Goal: Task Accomplishment & Management: Complete application form

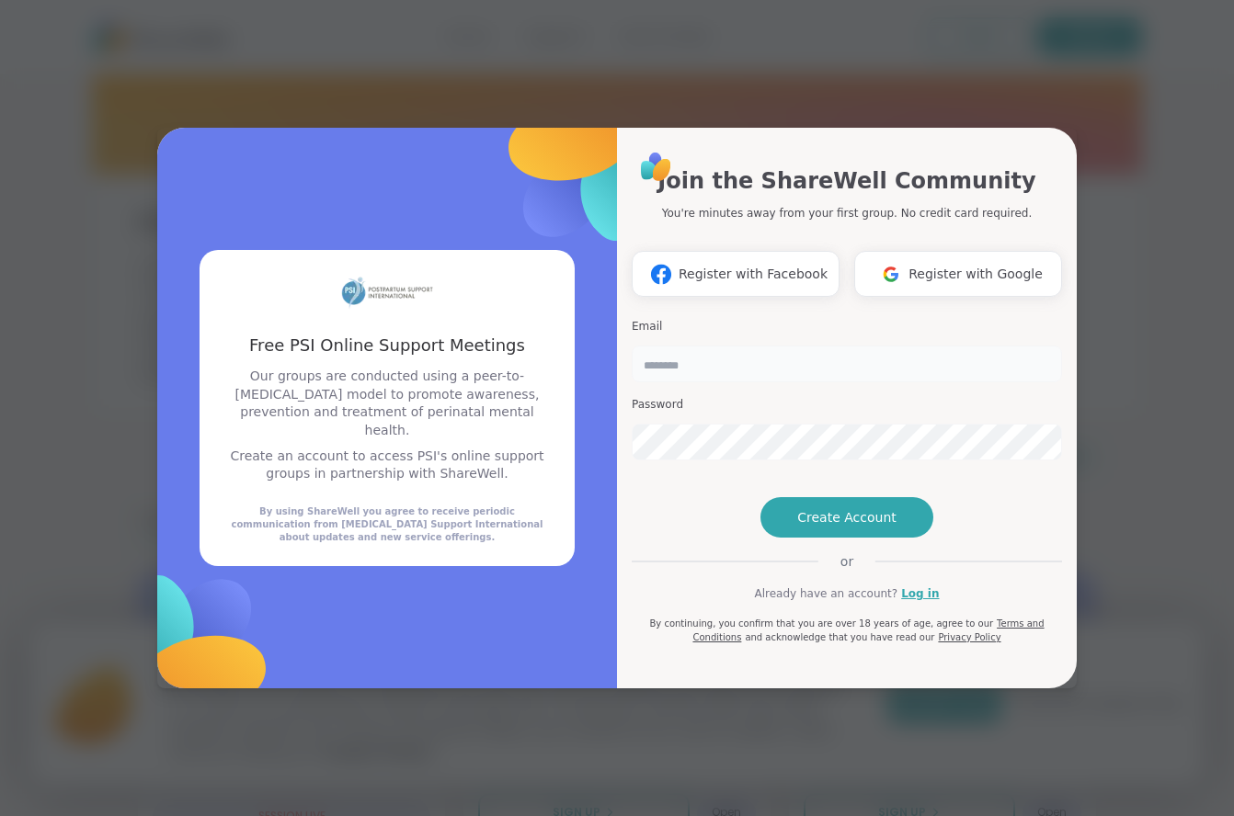
click at [703, 346] on input "email" at bounding box center [846, 364] width 430 height 37
type input "**********"
click at [851, 527] on span "Create Account" at bounding box center [846, 517] width 99 height 18
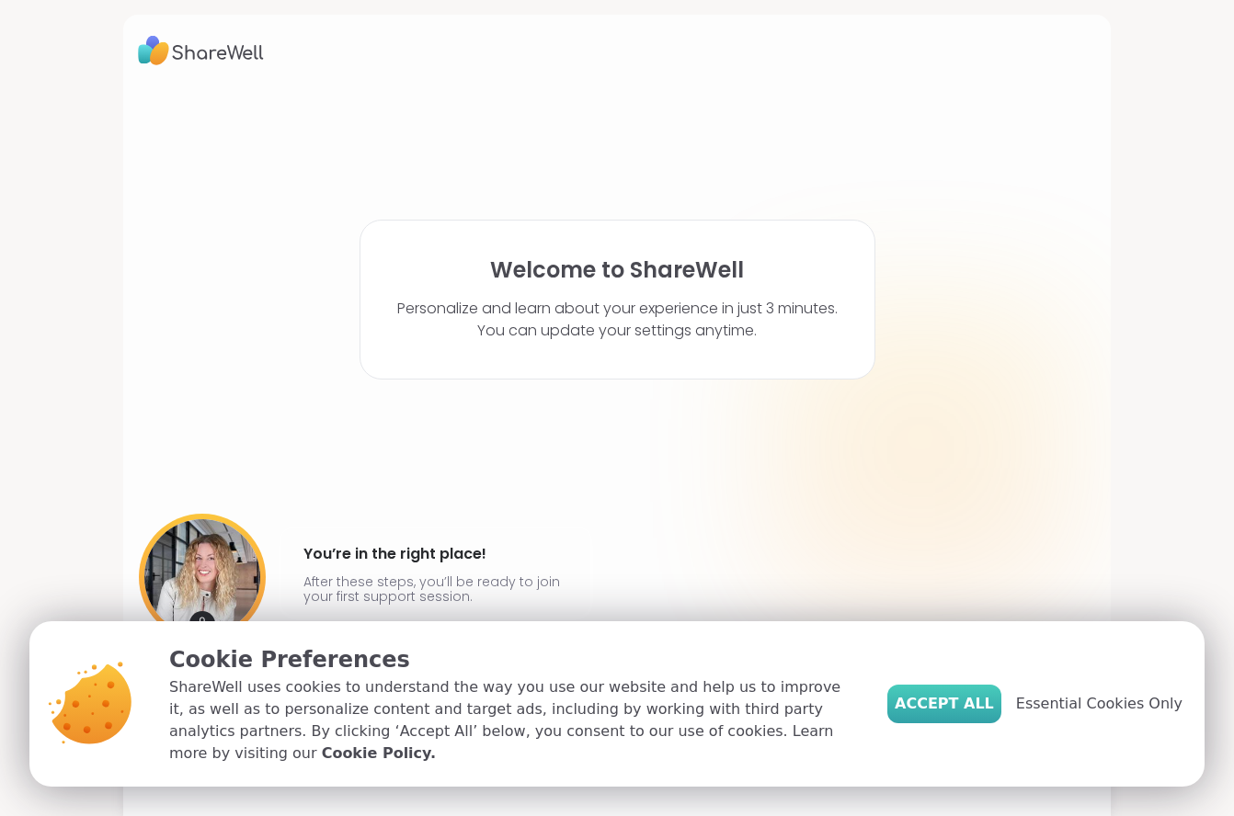
click at [994, 715] on span "Accept All" at bounding box center [943, 704] width 99 height 22
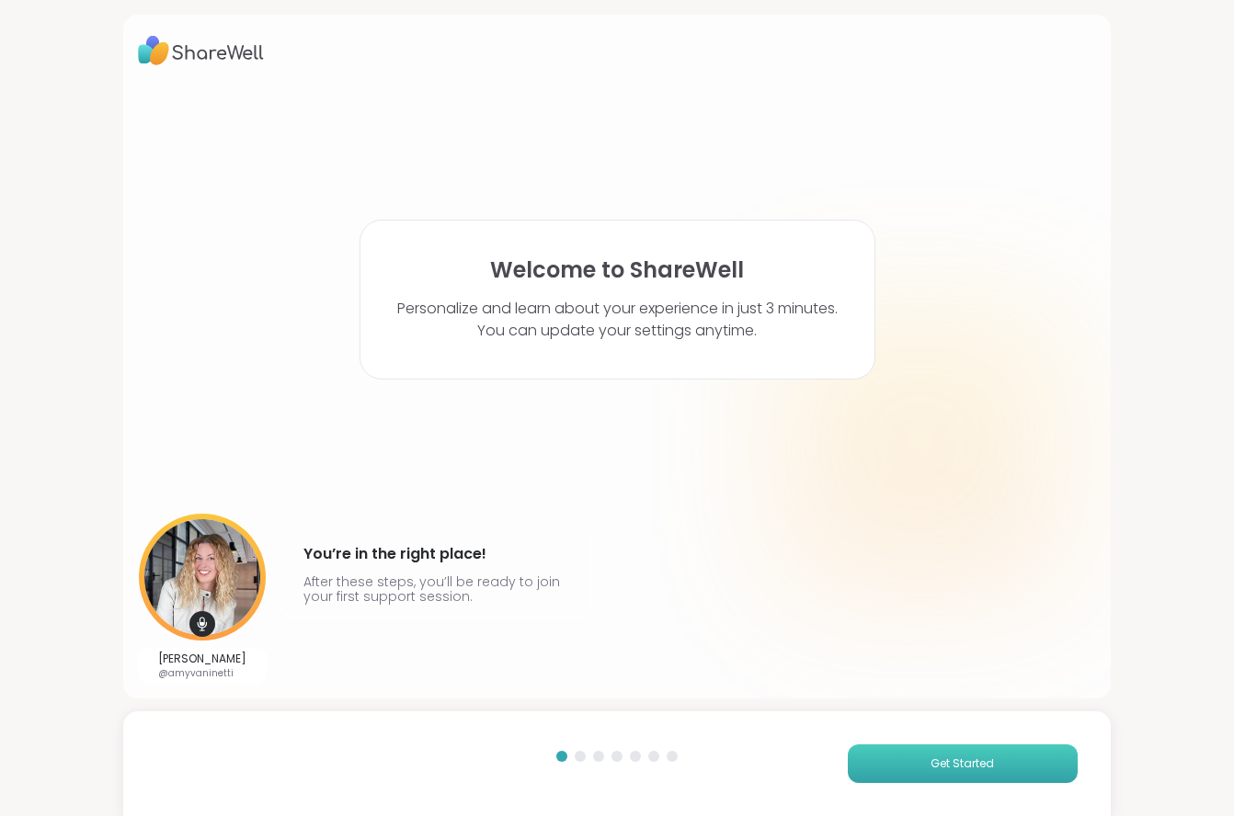
click at [943, 779] on button "Get Started" at bounding box center [962, 764] width 230 height 39
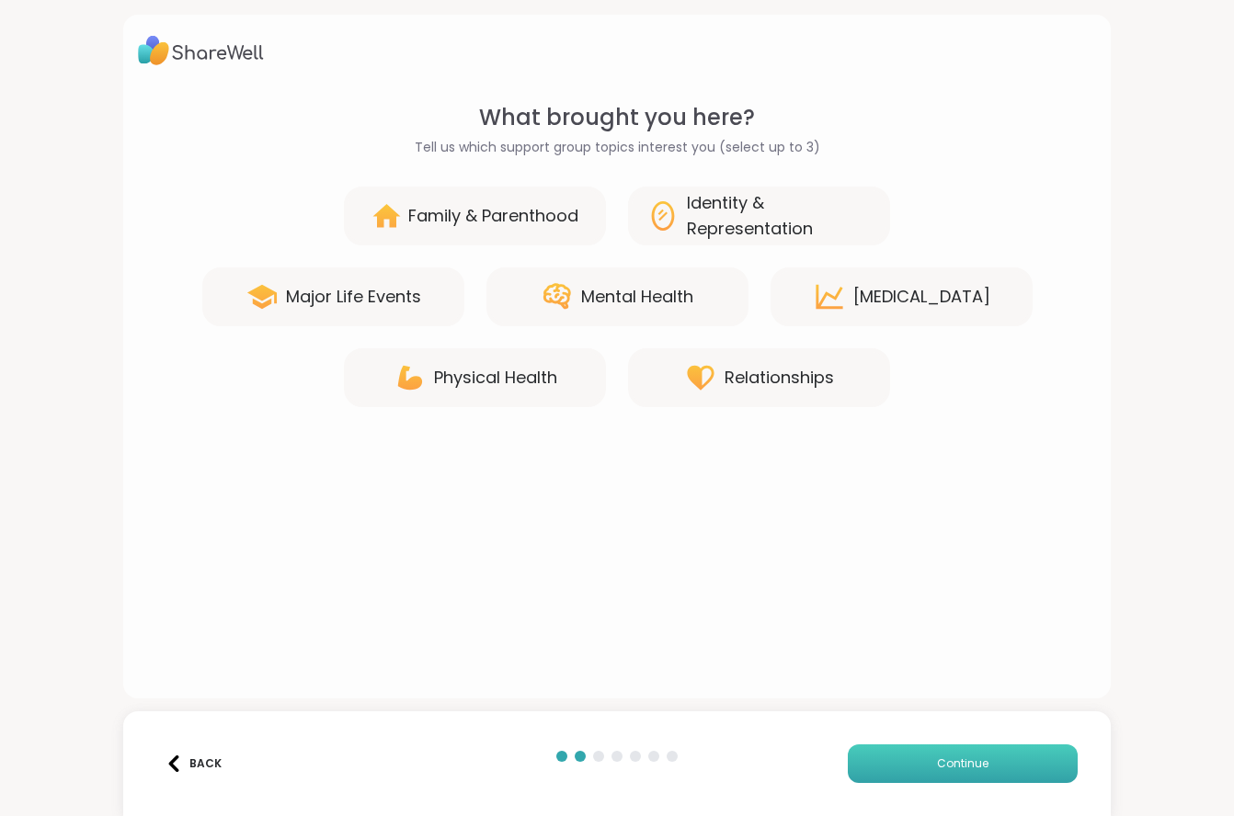
click at [1017, 755] on button "Continue" at bounding box center [962, 764] width 230 height 39
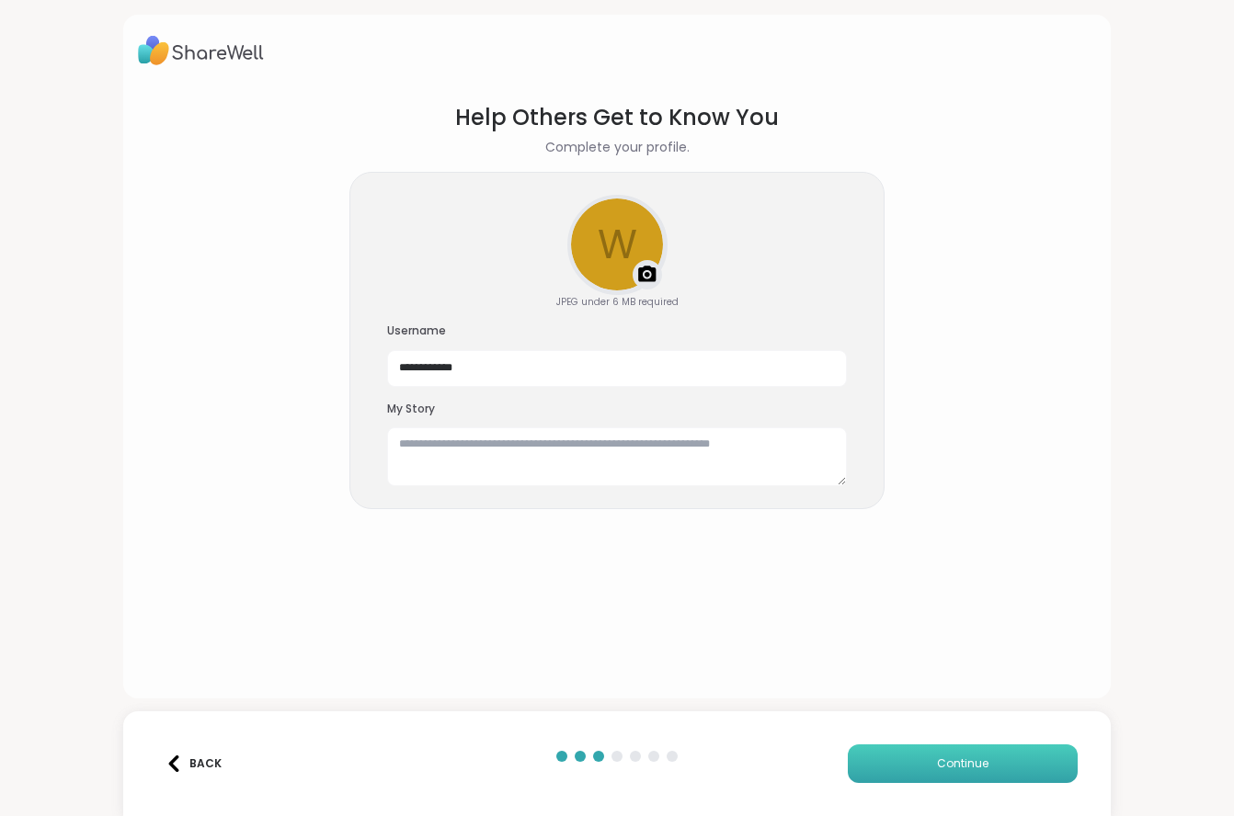
click at [1018, 756] on button "Continue" at bounding box center [962, 764] width 230 height 39
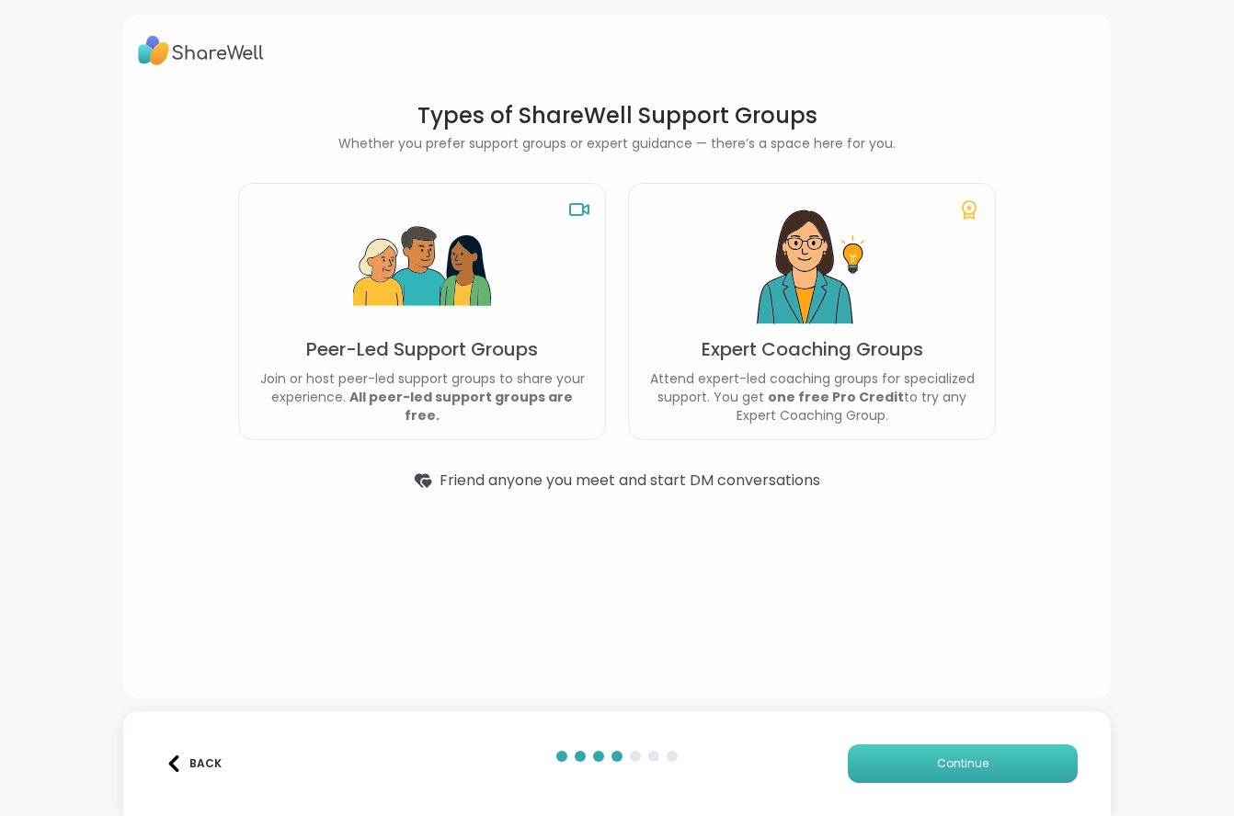
click at [923, 755] on button "Continue" at bounding box center [962, 764] width 230 height 39
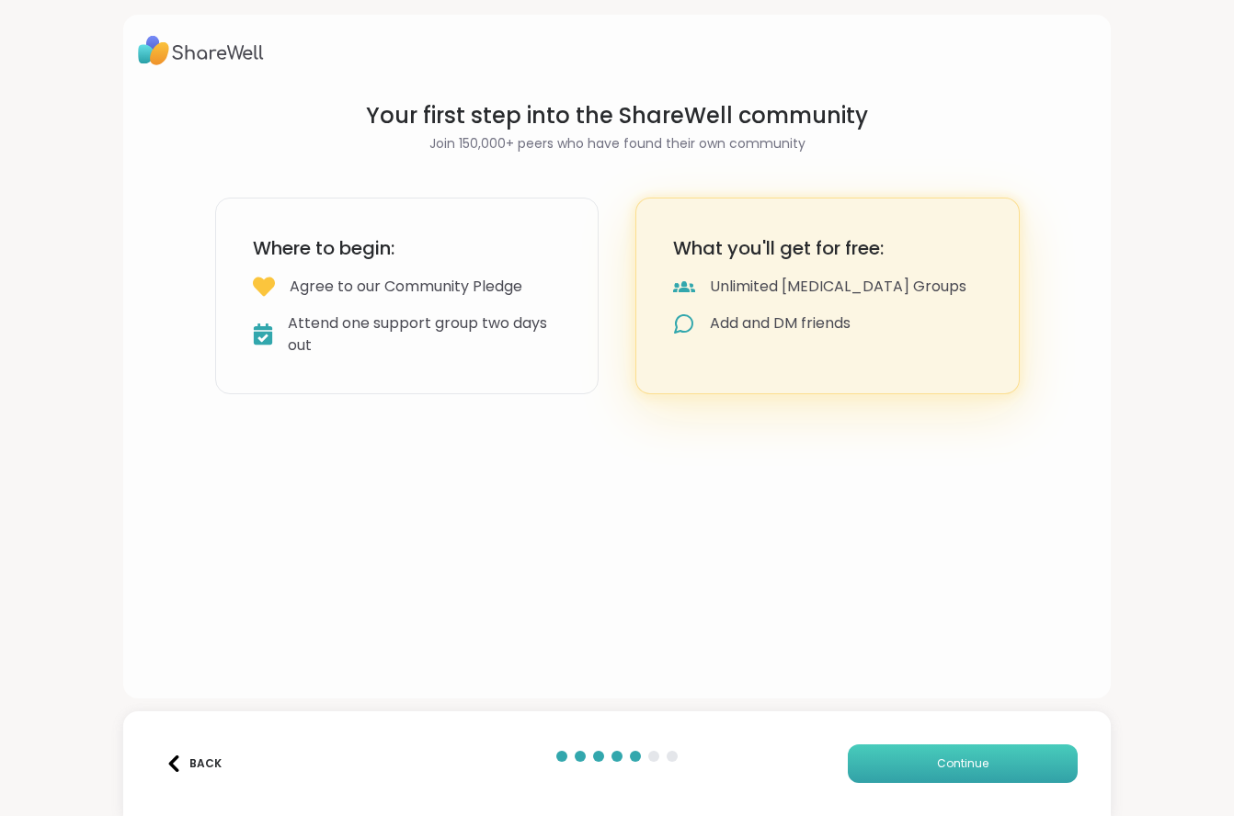
click at [923, 755] on button "Continue" at bounding box center [962, 764] width 230 height 39
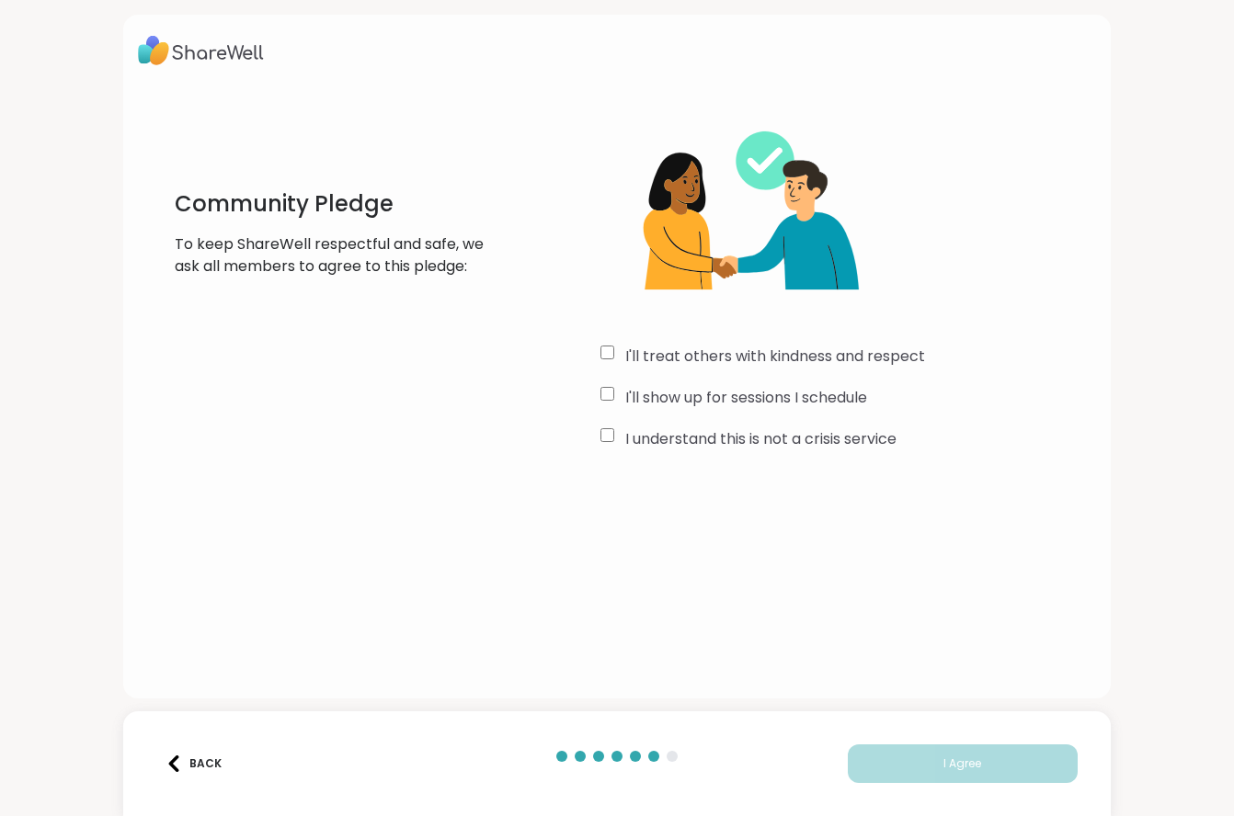
click at [881, 342] on div "I'll treat others with kindness and respect I'll show up for sessions I schedul…" at bounding box center [847, 278] width 495 height 354
click at [881, 352] on label "I'll treat others with kindness and respect" at bounding box center [775, 357] width 300 height 22
click at [847, 387] on label "I'll show up for sessions I schedule" at bounding box center [746, 398] width 242 height 22
click at [836, 430] on label "I understand this is not a crisis service" at bounding box center [760, 439] width 271 height 22
click at [961, 756] on span "I Agree" at bounding box center [962, 764] width 38 height 17
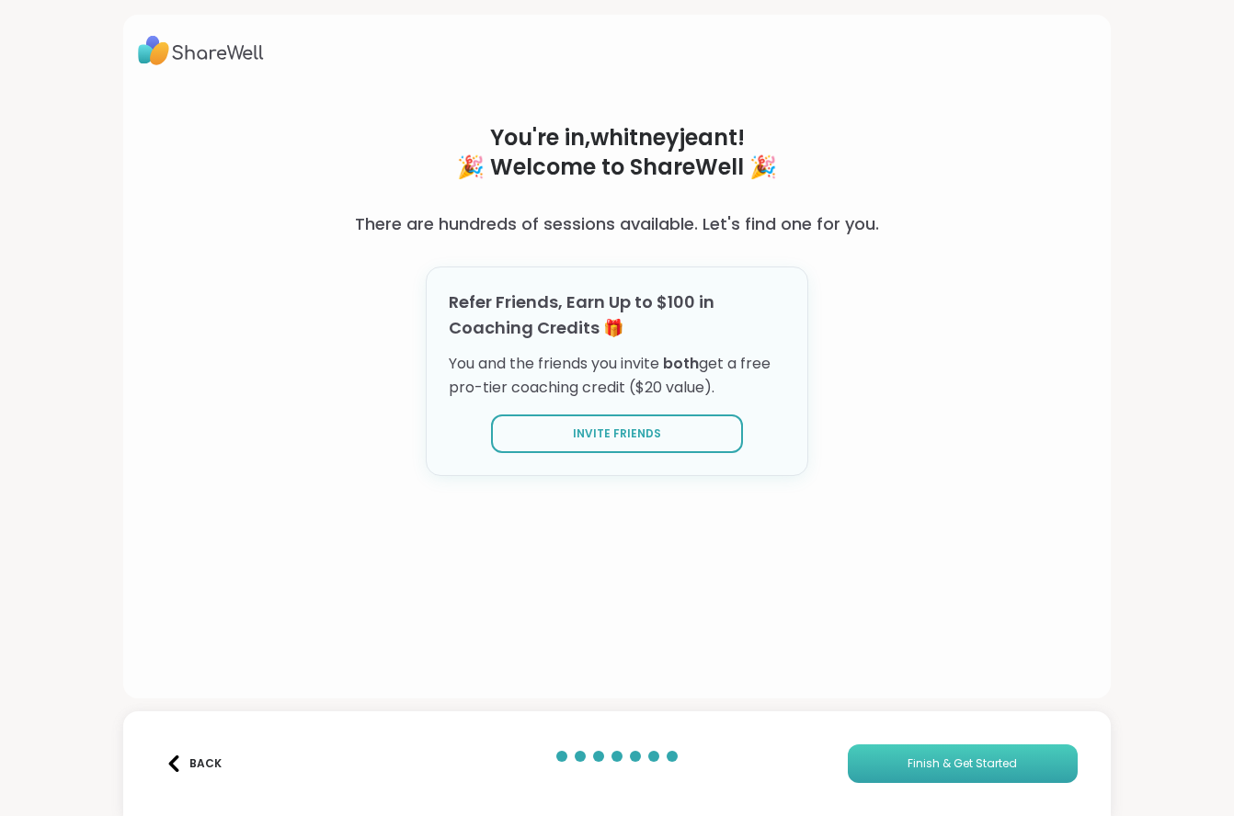
click at [950, 771] on span "Finish & Get Started" at bounding box center [961, 764] width 109 height 17
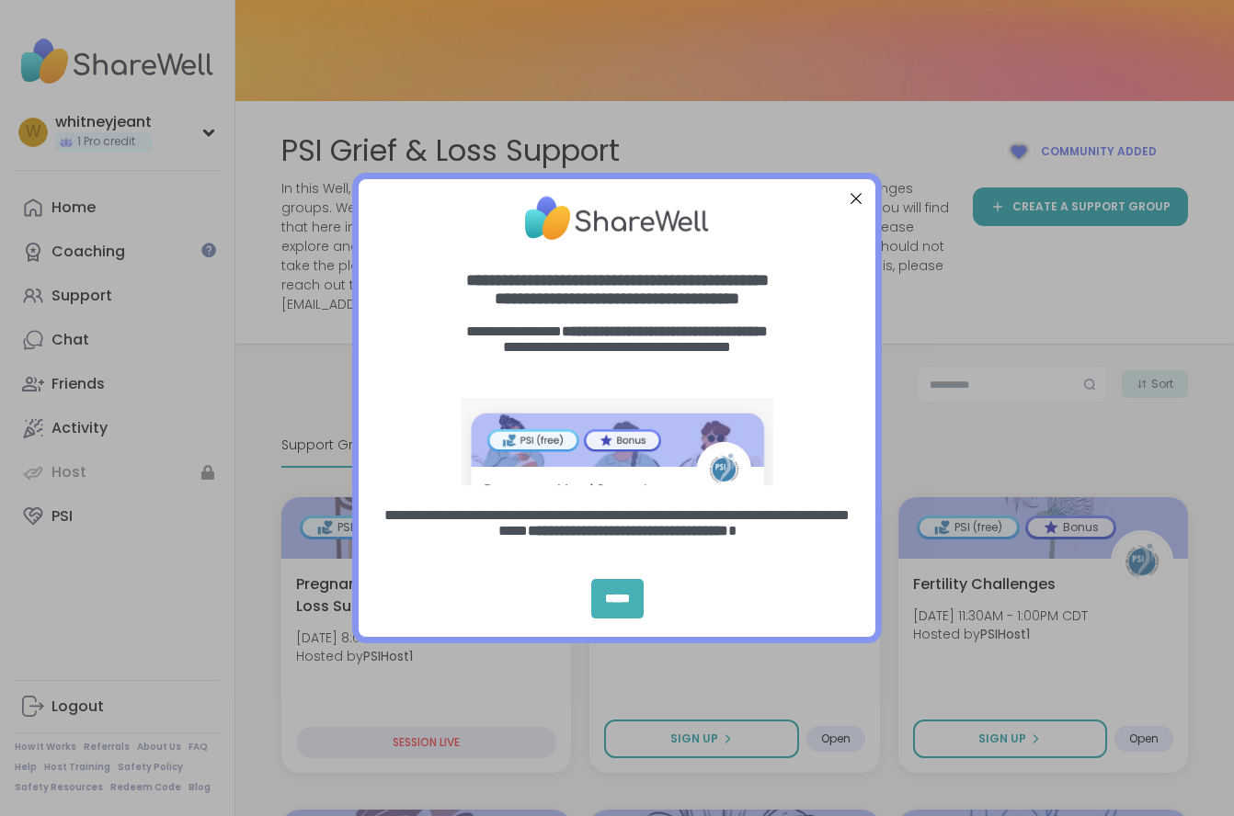
click at [625, 601] on div "*****" at bounding box center [617, 599] width 52 height 40
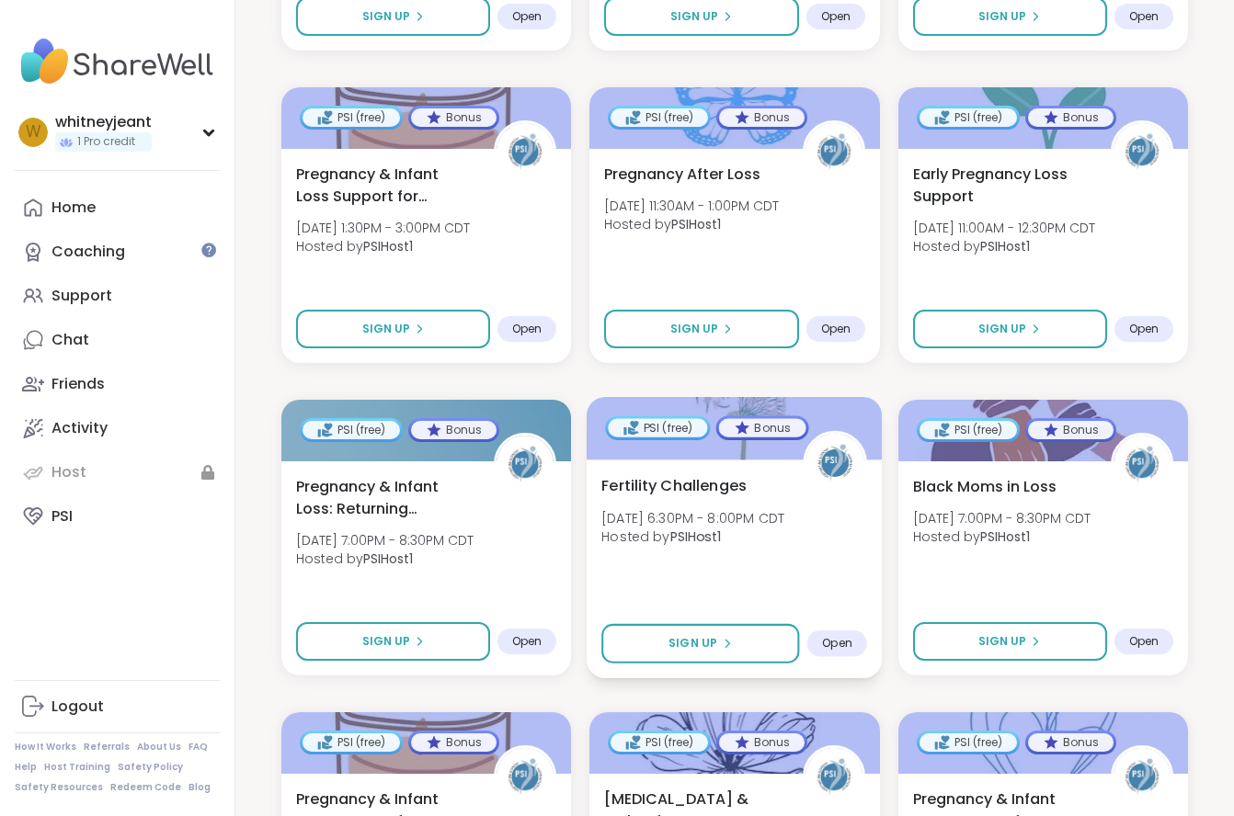
scroll to position [1037, 0]
